Goal: Task Accomplishment & Management: Use online tool/utility

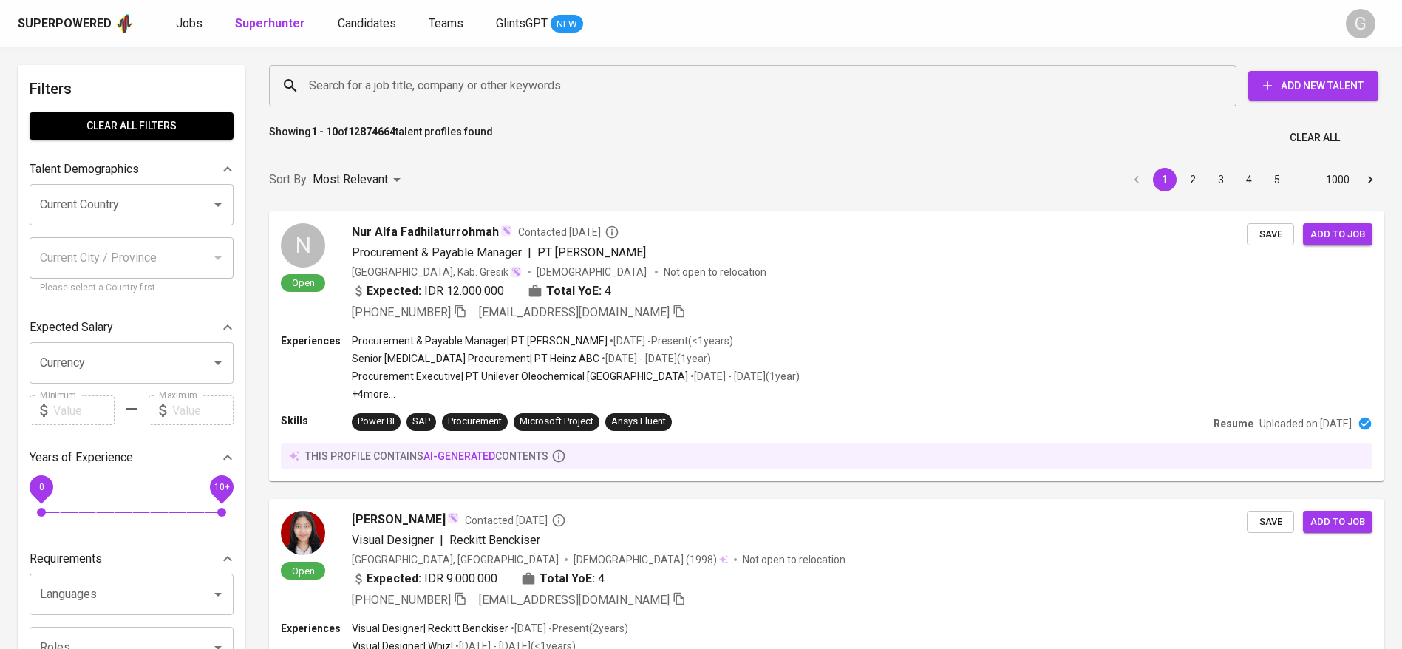
click at [347, 91] on input "Search for a job title, company or other keywords" at bounding box center [756, 86] width 903 height 28
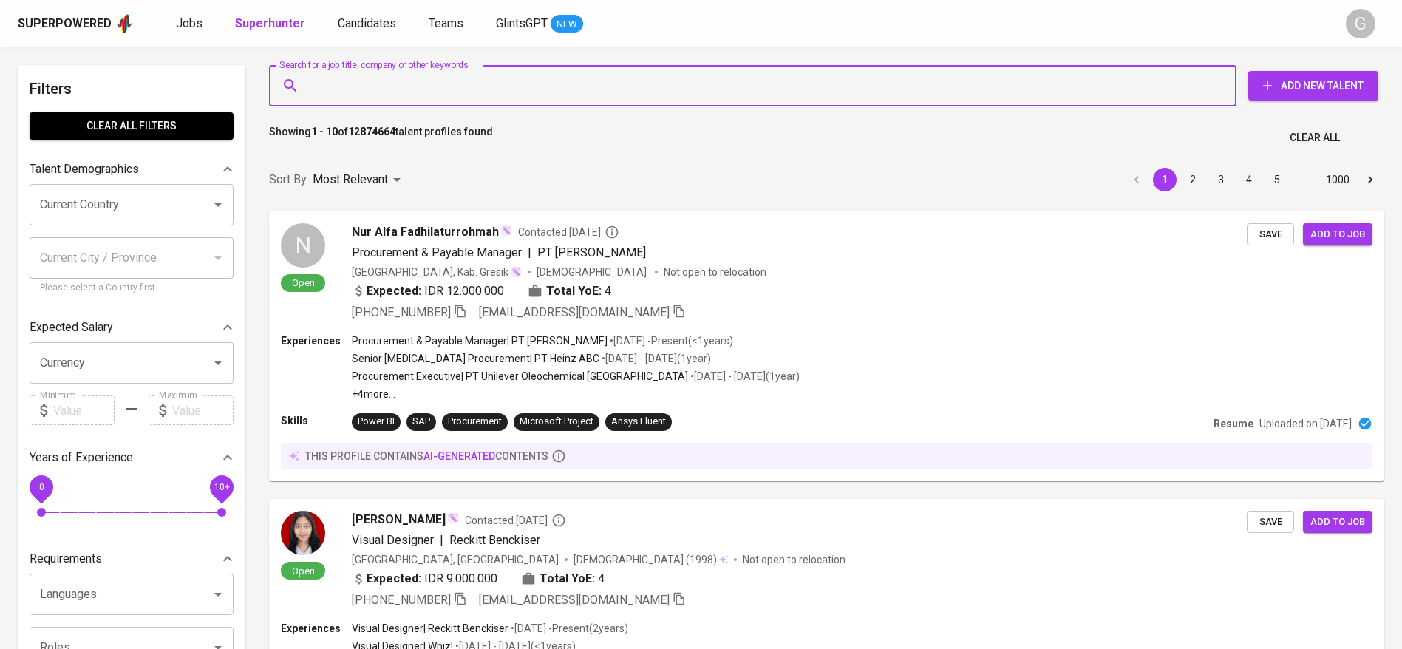
paste input "[EMAIL_ADDRESS][DOMAIN_NAME]"
type input "[EMAIL_ADDRESS][DOMAIN_NAME]"
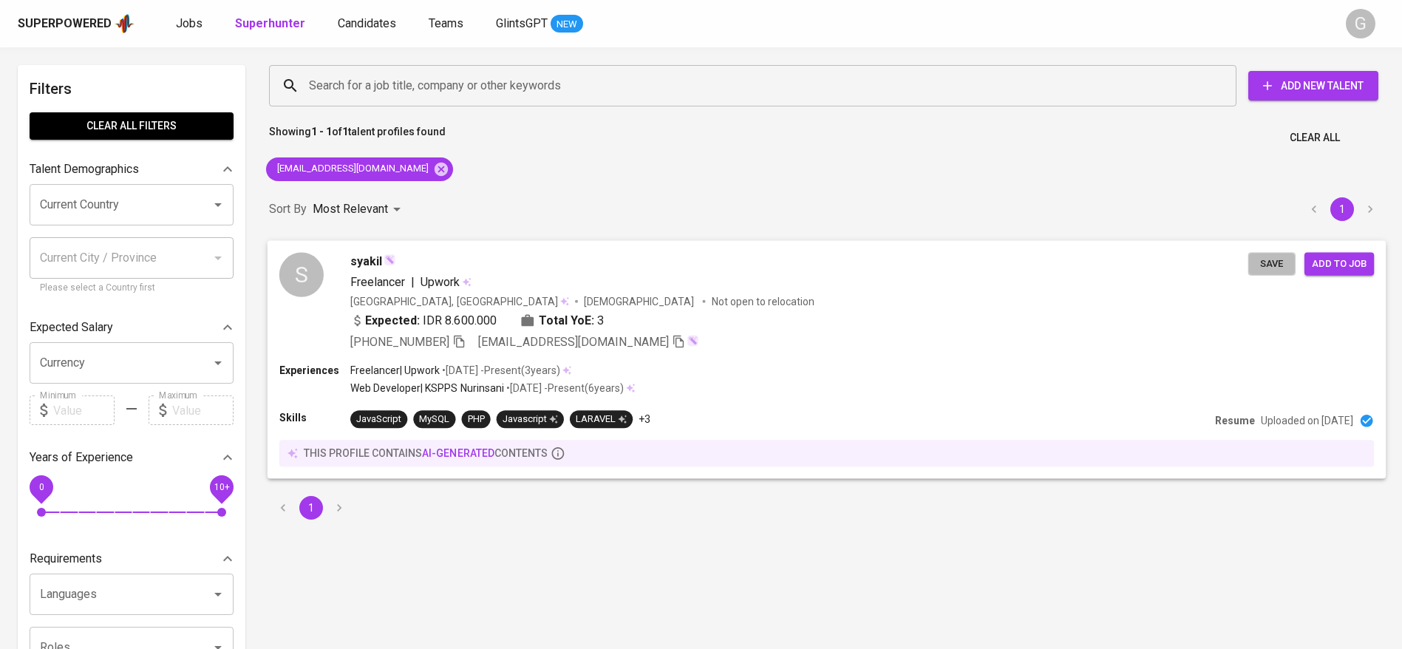
click at [1282, 260] on span "Save" at bounding box center [1272, 263] width 33 height 17
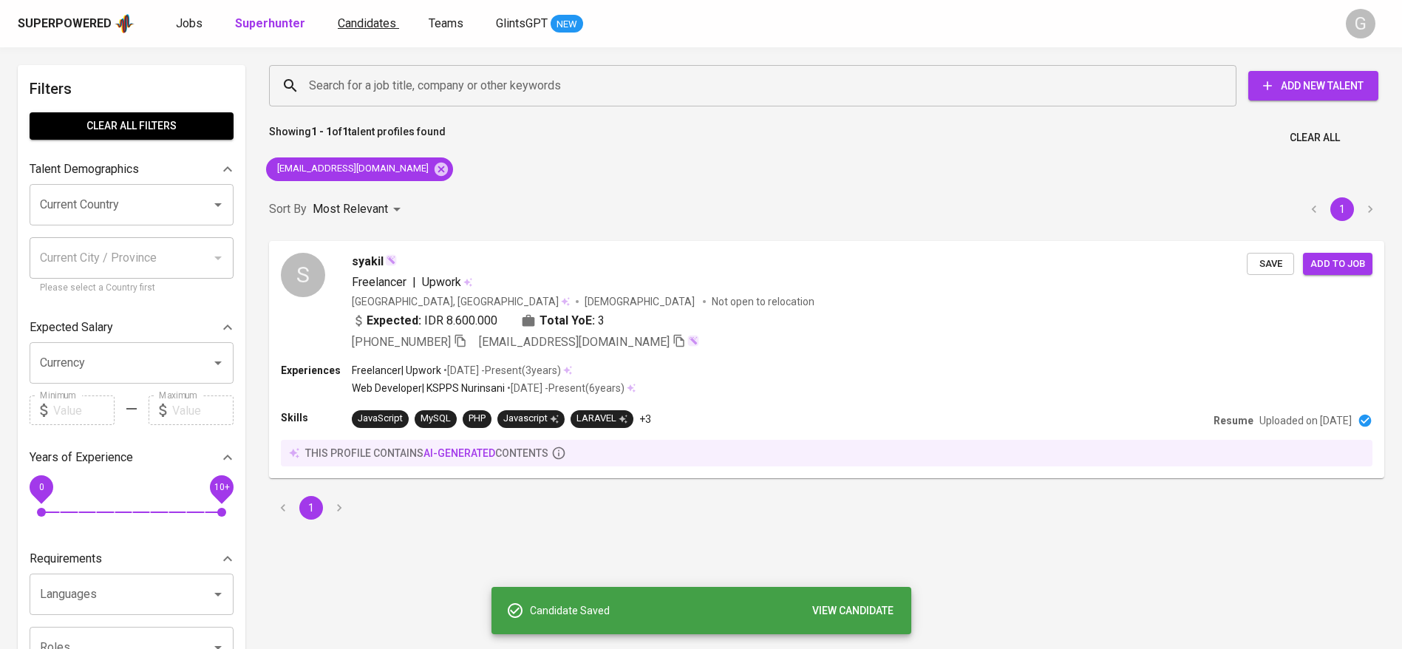
click at [371, 30] on span "Candidates" at bounding box center [367, 23] width 58 height 14
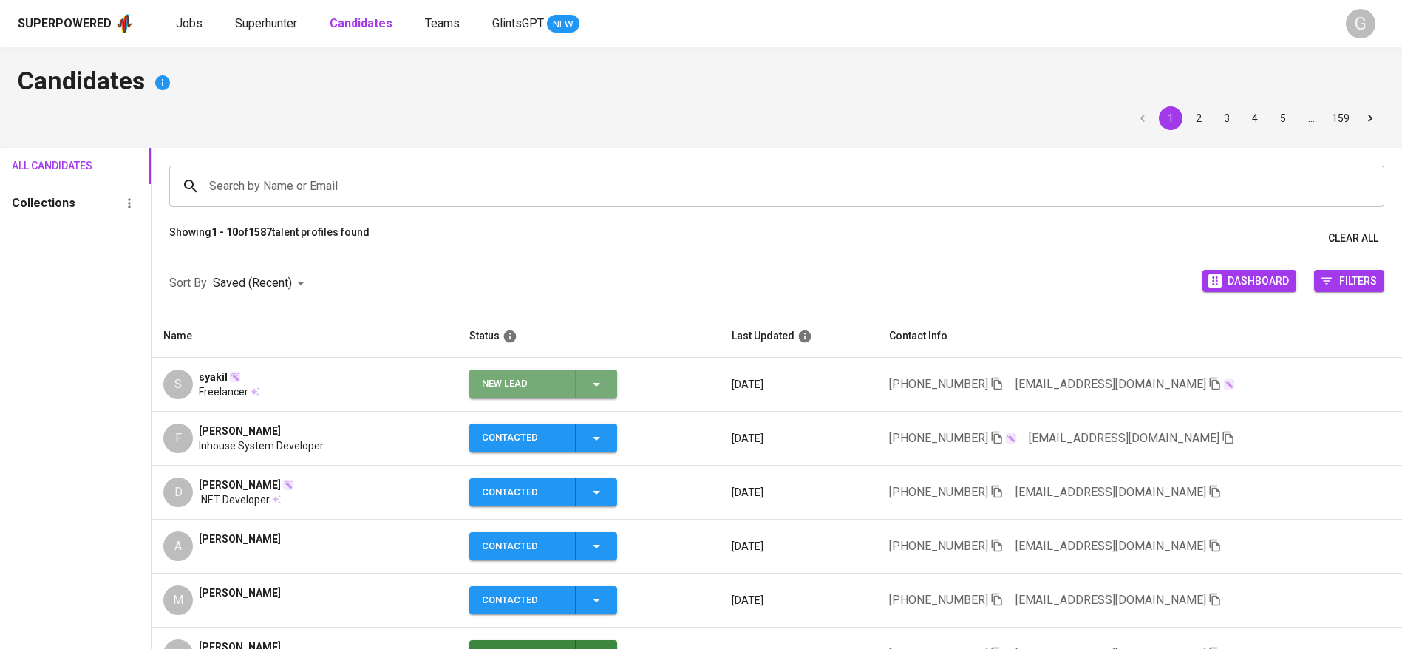
click at [605, 381] on icon "button" at bounding box center [597, 385] width 18 height 18
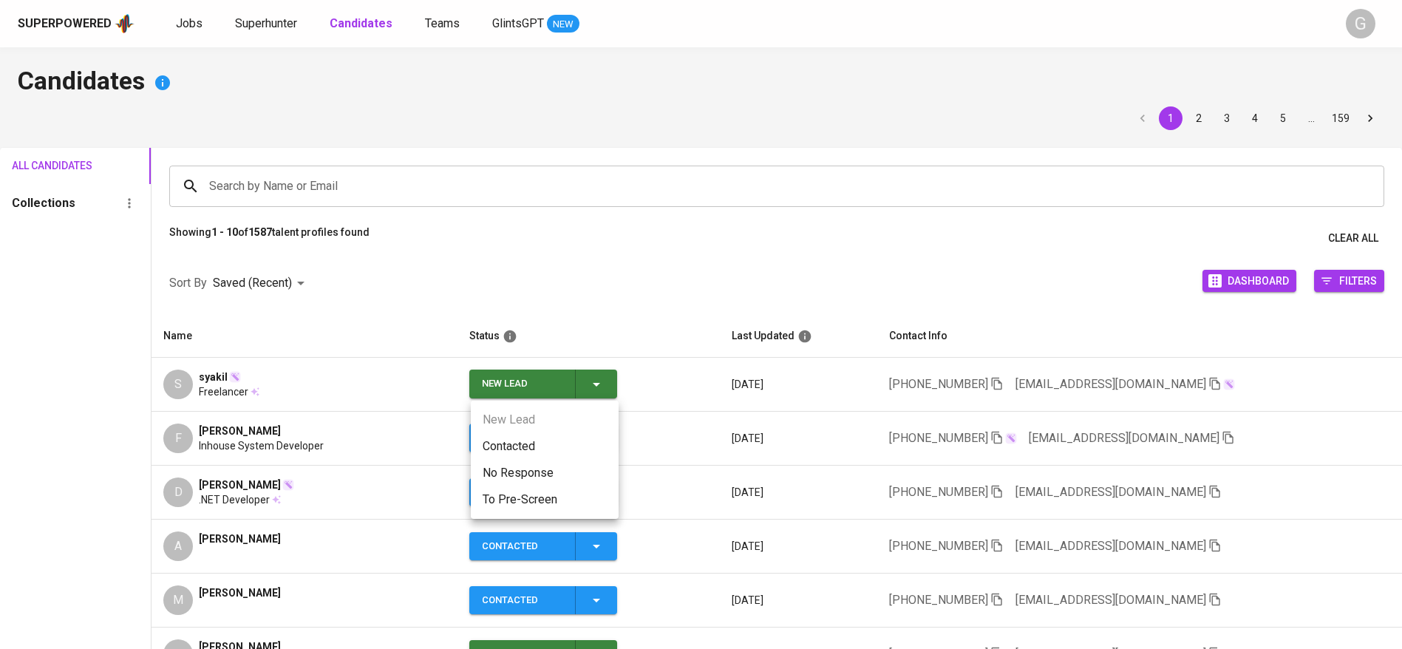
click at [552, 444] on li "Contacted" at bounding box center [545, 446] width 148 height 27
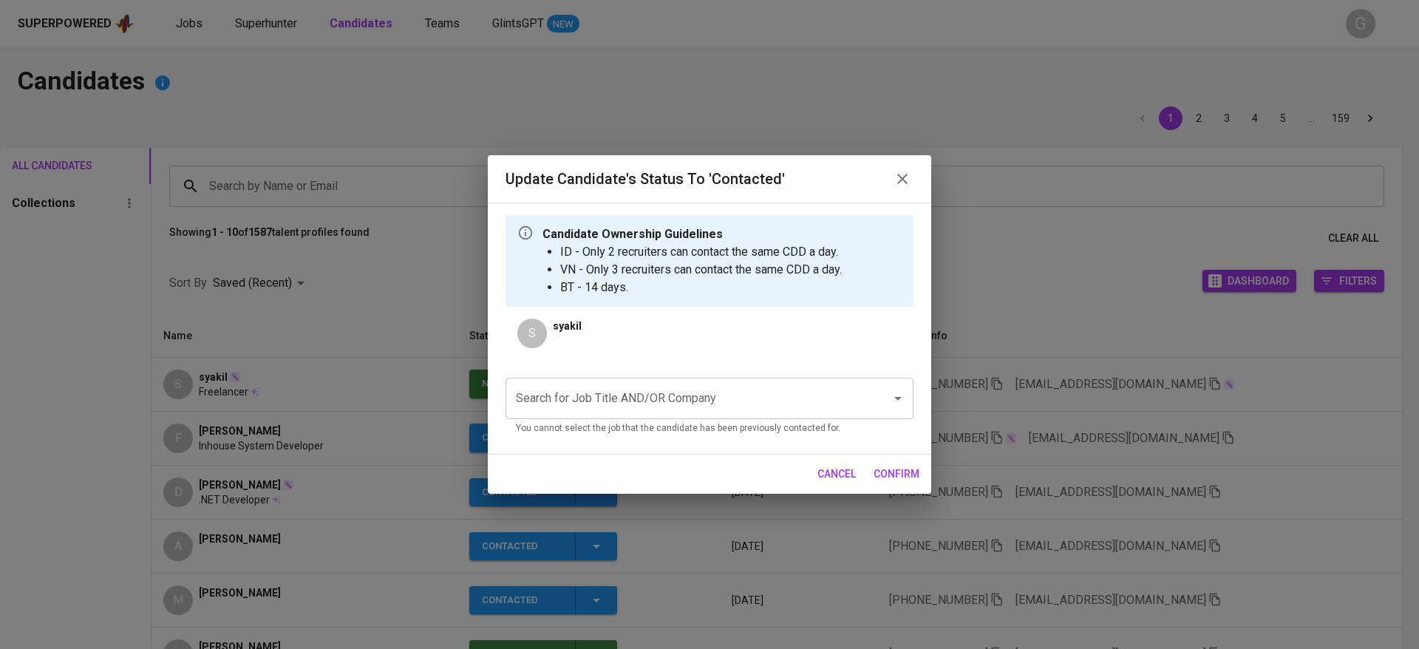
click at [591, 407] on input "Search for Job Title AND/OR Company" at bounding box center [688, 398] width 353 height 28
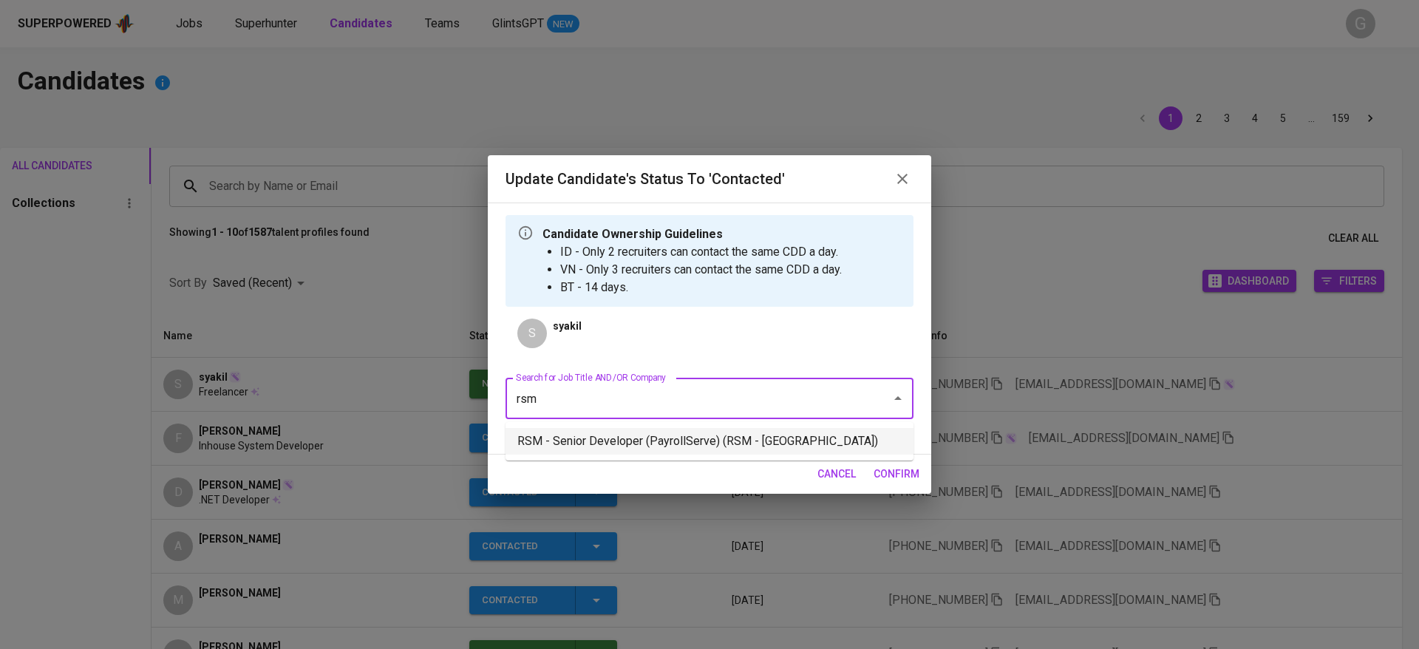
click at [591, 438] on li "RSM - Senior Developer (PayrollServe) (RSM - [GEOGRAPHIC_DATA])" at bounding box center [710, 441] width 408 height 27
type input "rsm"
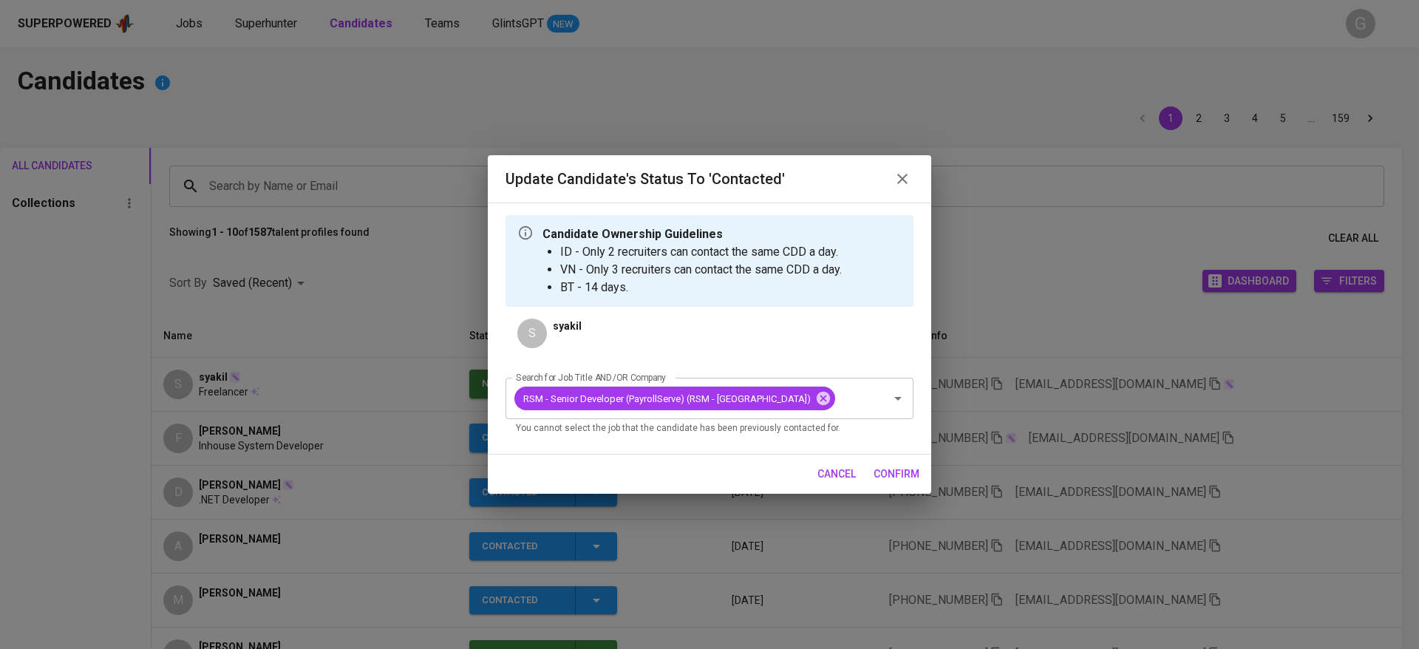
click at [910, 473] on span "confirm" at bounding box center [897, 474] width 46 height 18
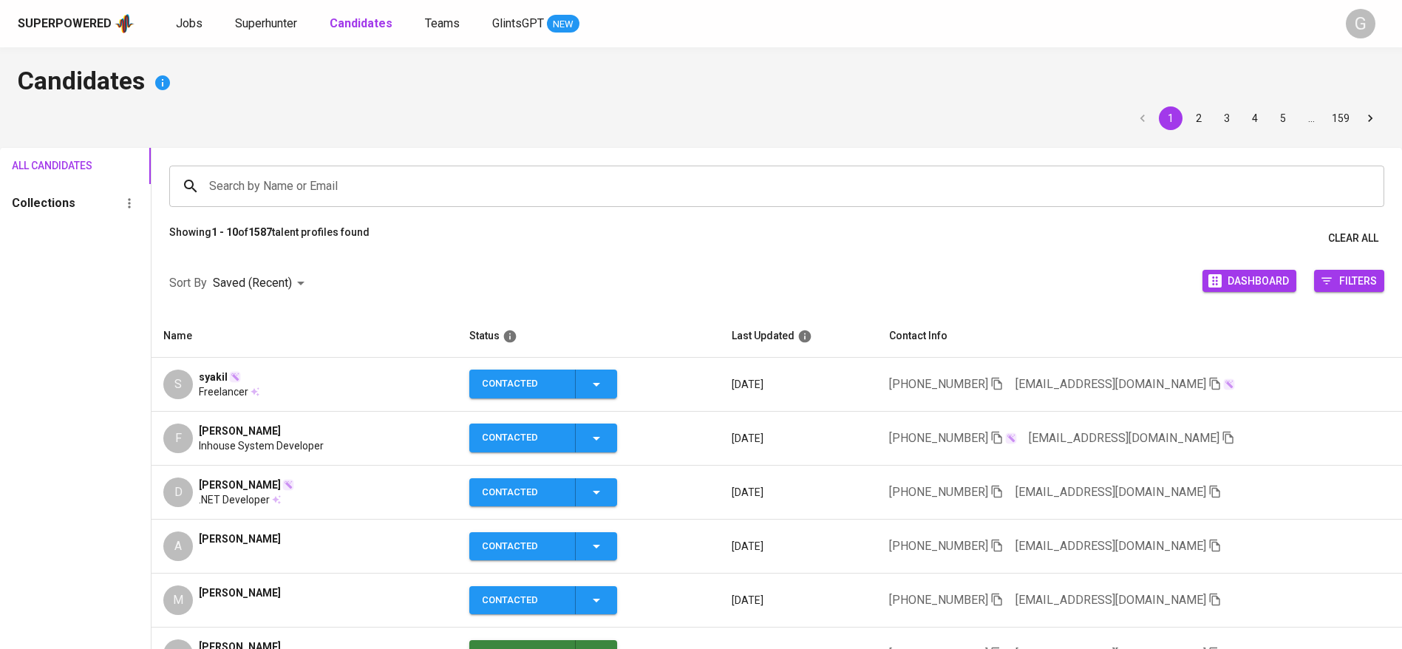
click at [402, 78] on h4 "Candidates" at bounding box center [701, 82] width 1367 height 35
click at [415, 114] on div "1 2 3 4 5 … 159" at bounding box center [701, 118] width 1367 height 24
